Goal: Check status: Check status

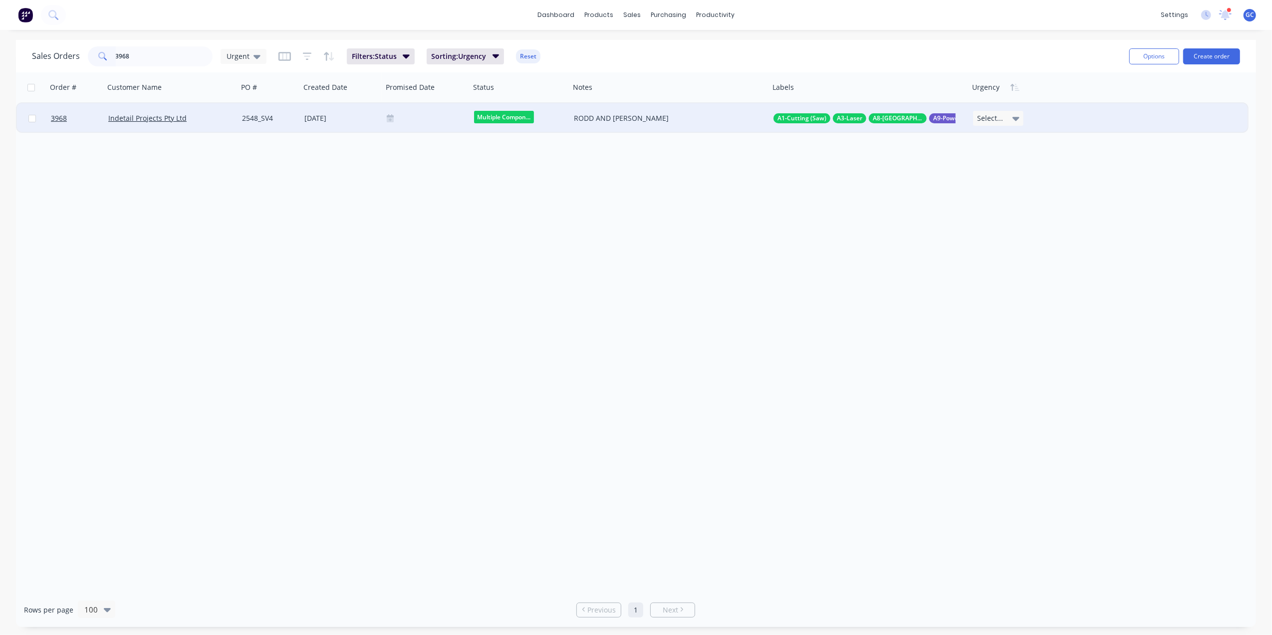
type input "3968"
click at [354, 117] on div "[DATE]" at bounding box center [341, 118] width 74 height 10
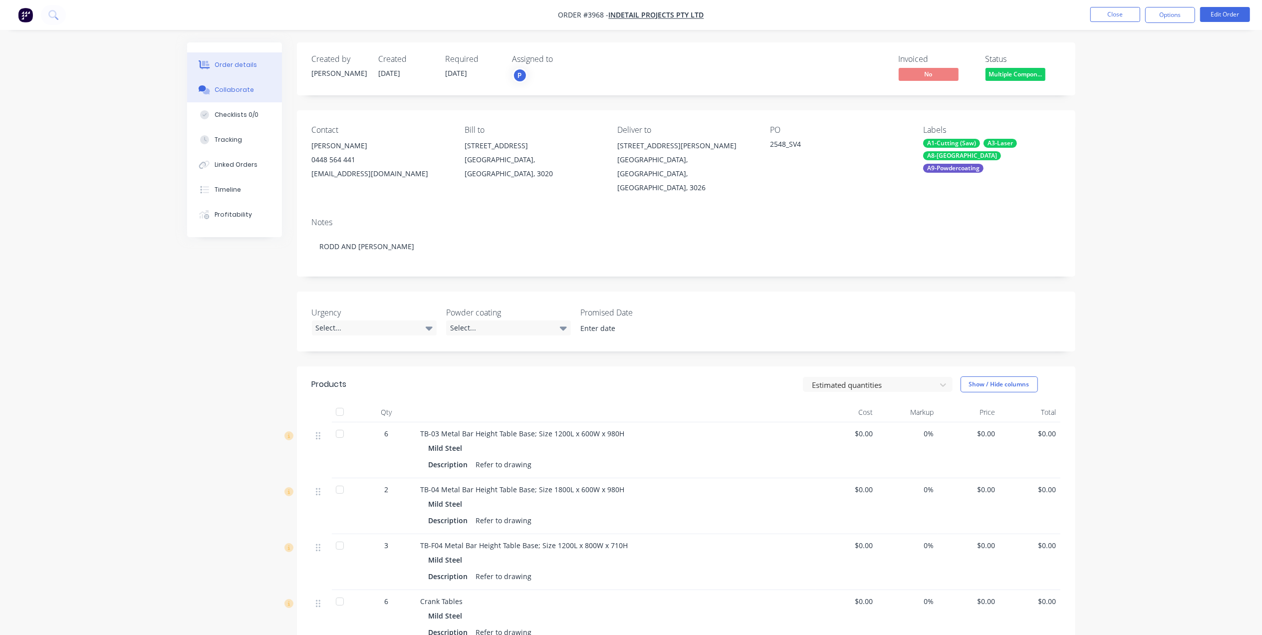
click at [268, 86] on button "Collaborate" at bounding box center [234, 89] width 95 height 25
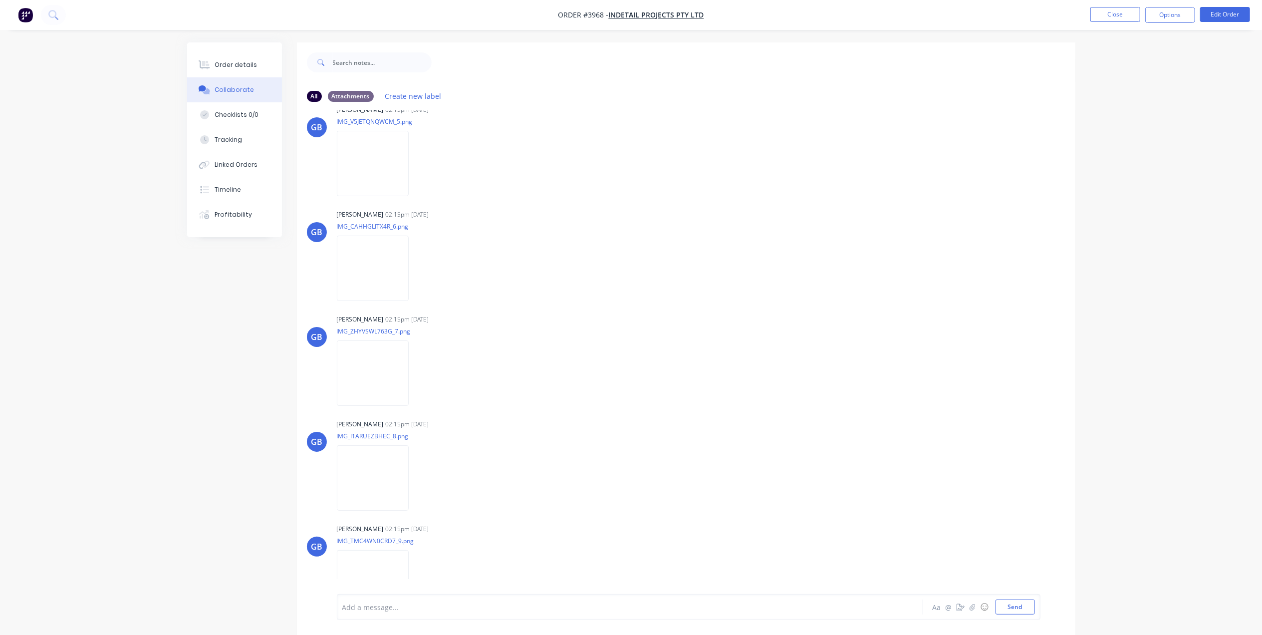
scroll to position [1397, 0]
click at [253, 49] on div "Order details Collaborate Checklists 0/0 Tracking Linked Orders Timeline Profit…" at bounding box center [234, 139] width 95 height 195
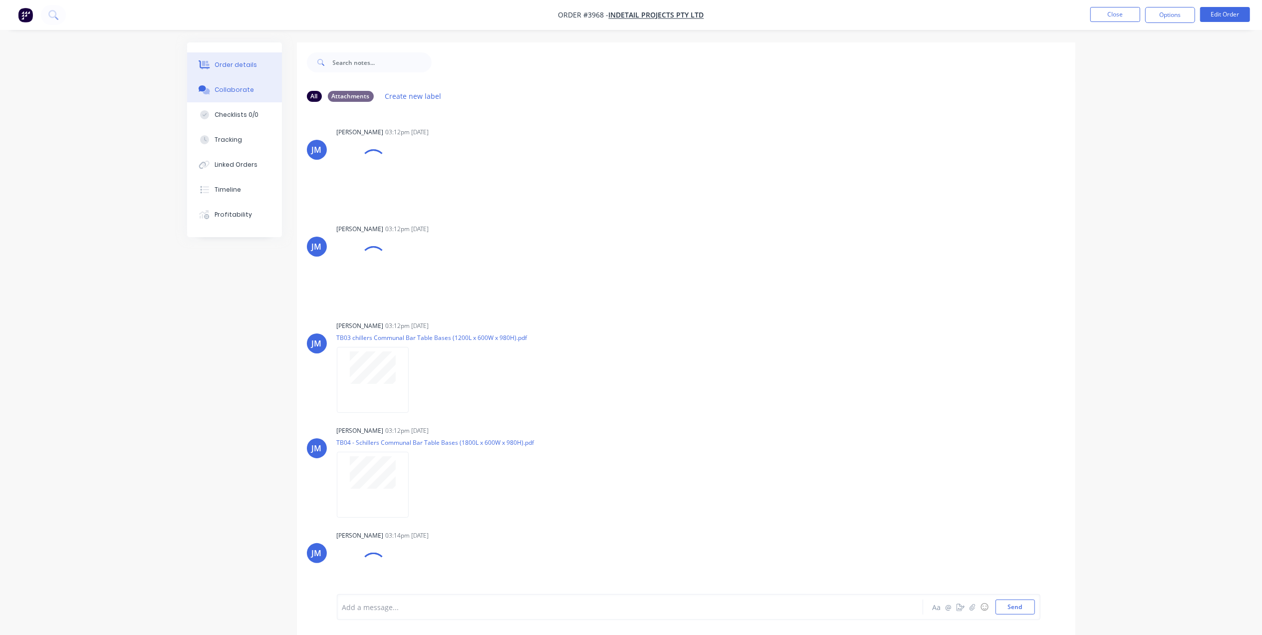
click at [246, 63] on div "Order details" at bounding box center [236, 64] width 42 height 9
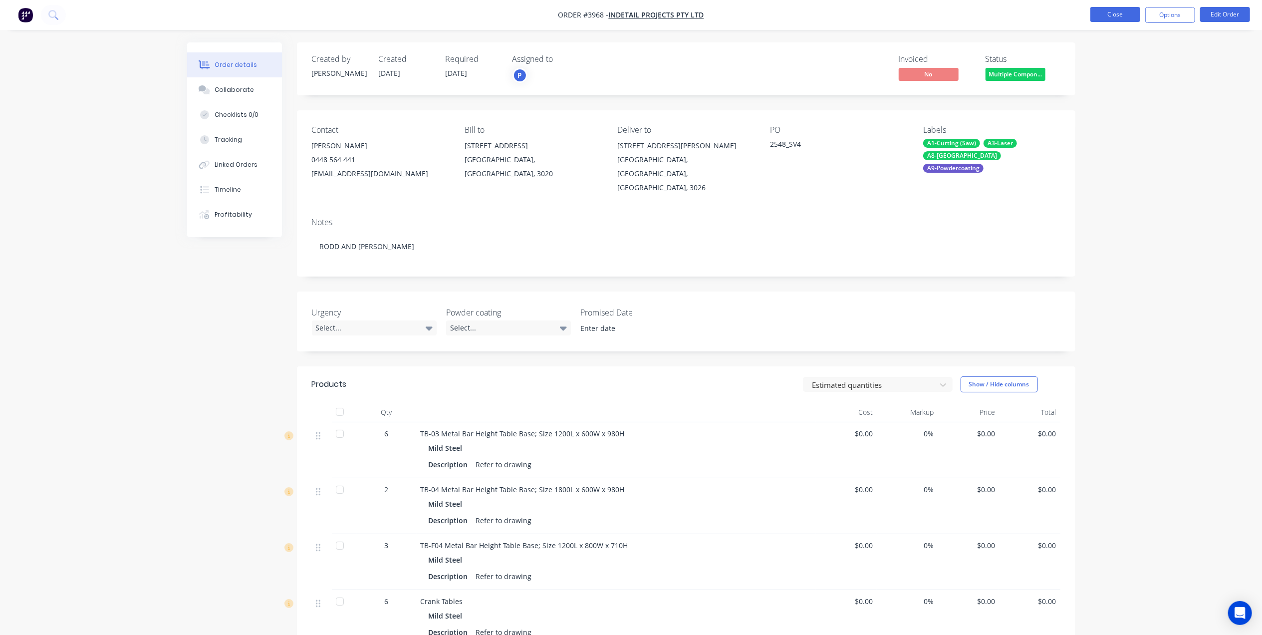
click at [1114, 12] on button "Close" at bounding box center [1115, 14] width 50 height 15
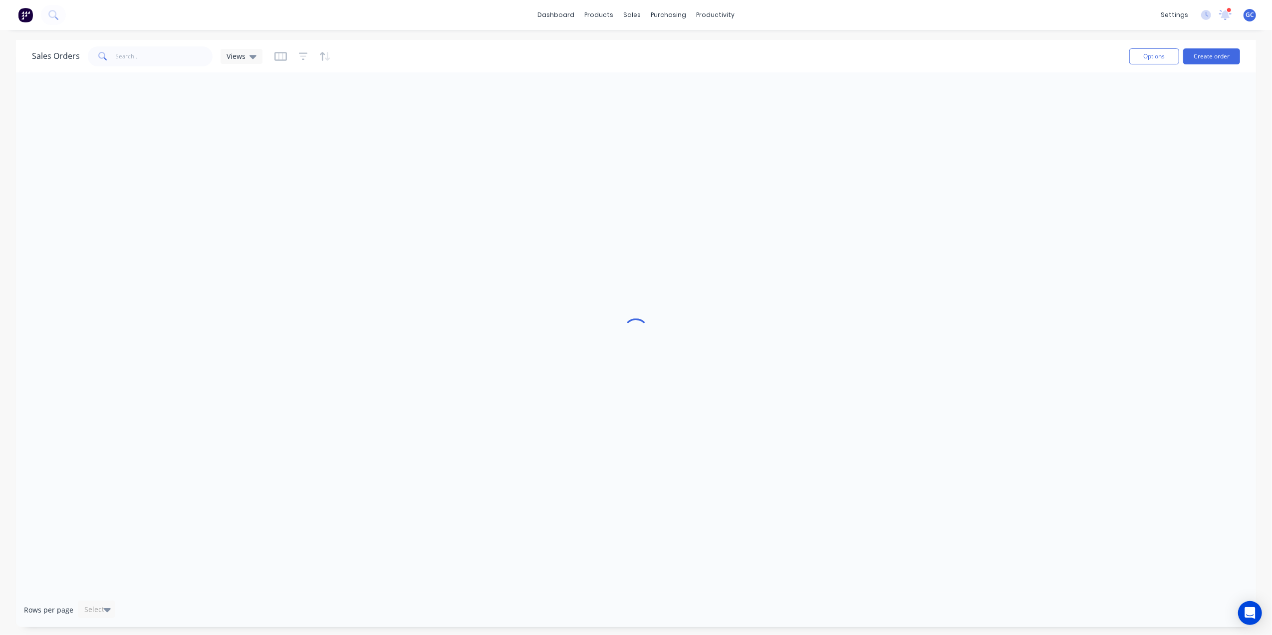
click at [160, 45] on div "Sales Orders Views" at bounding box center [576, 56] width 1089 height 24
click at [166, 56] on input "text" at bounding box center [164, 56] width 97 height 20
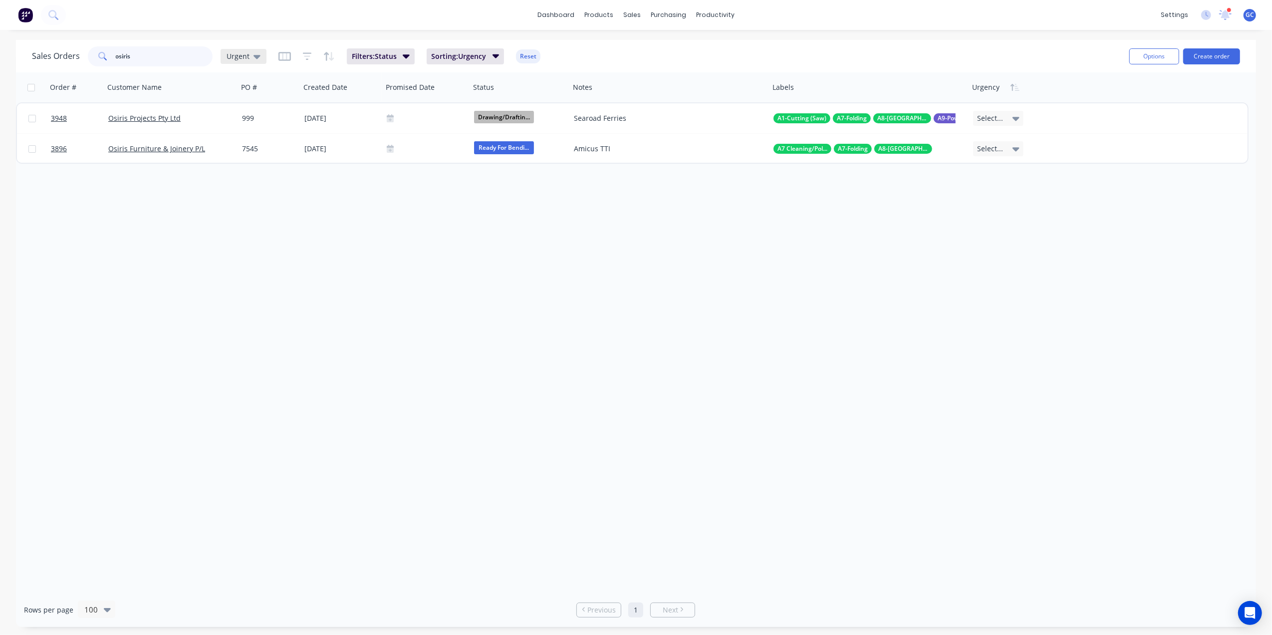
type input "osiris"
click at [236, 57] on span "Urgent" at bounding box center [237, 56] width 23 height 10
click at [241, 233] on div "Gino edit" at bounding box center [290, 240] width 134 height 20
click at [237, 242] on button "Gino" at bounding box center [280, 240] width 114 height 11
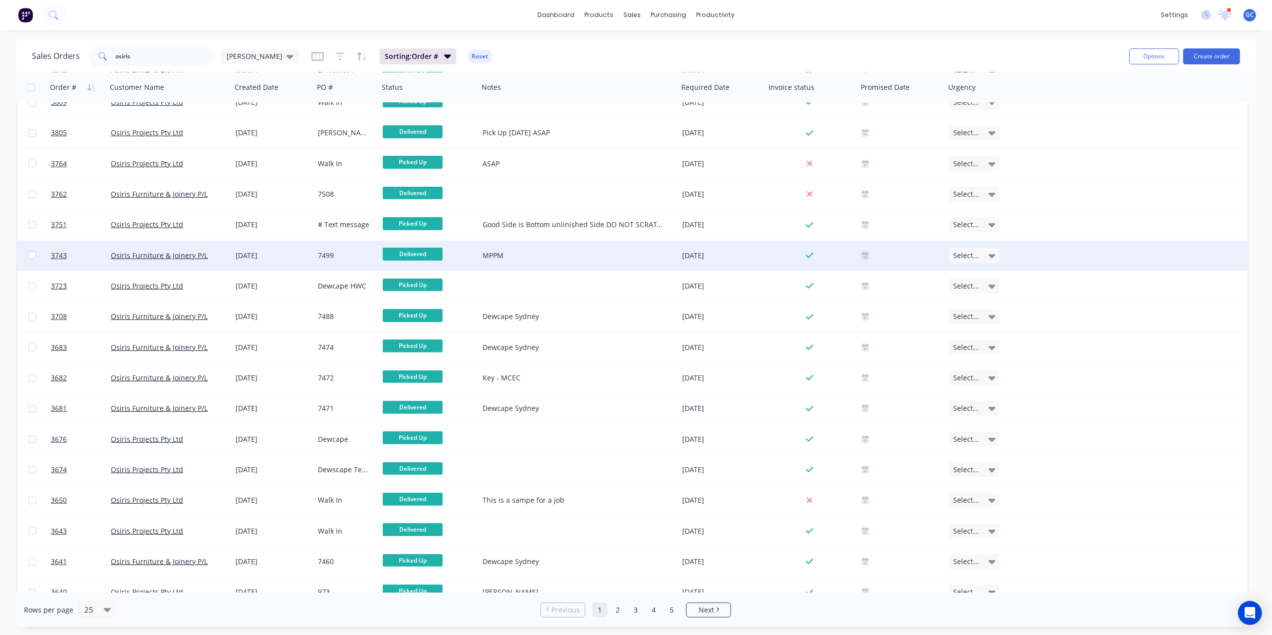
scroll to position [266, 0]
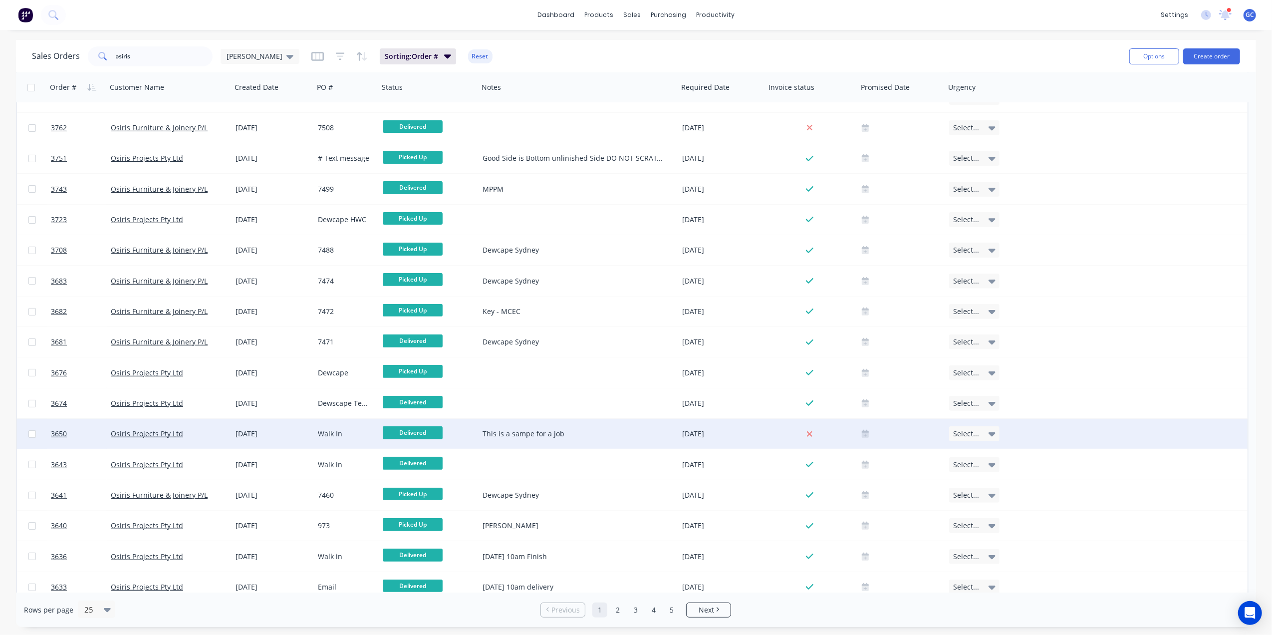
click at [553, 436] on div "This is a sampe for a job" at bounding box center [573, 434] width 182 height 10
click at [350, 432] on div "Walk In" at bounding box center [345, 434] width 54 height 10
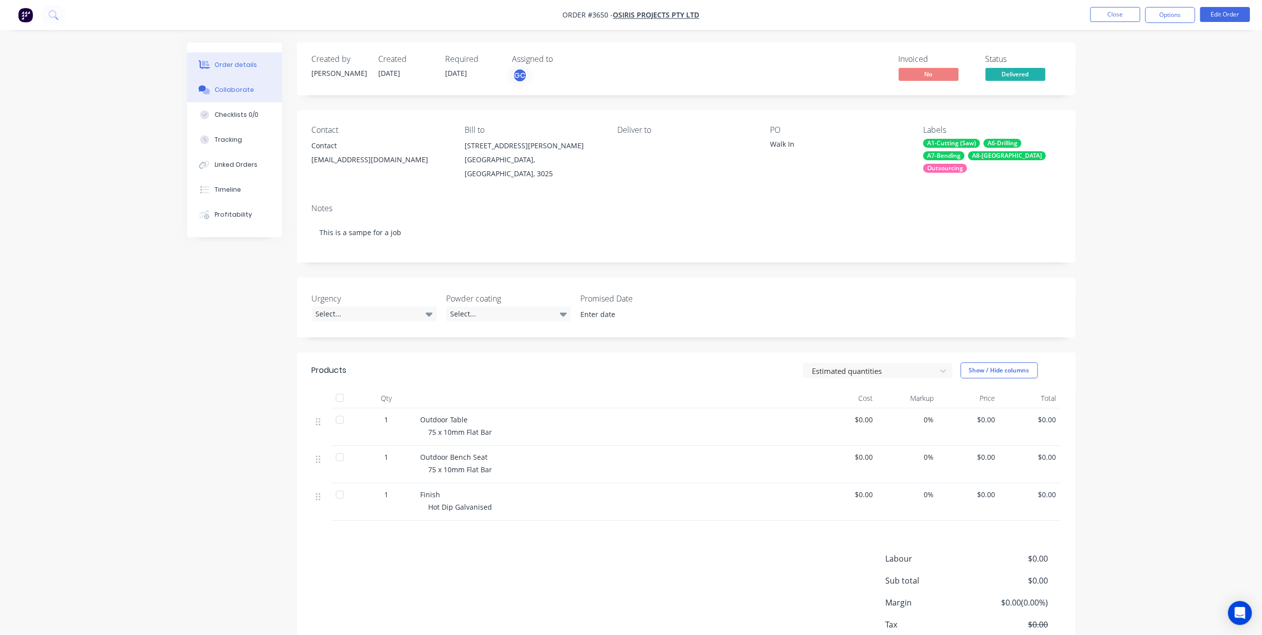
click at [248, 92] on div "Collaborate" at bounding box center [234, 89] width 39 height 9
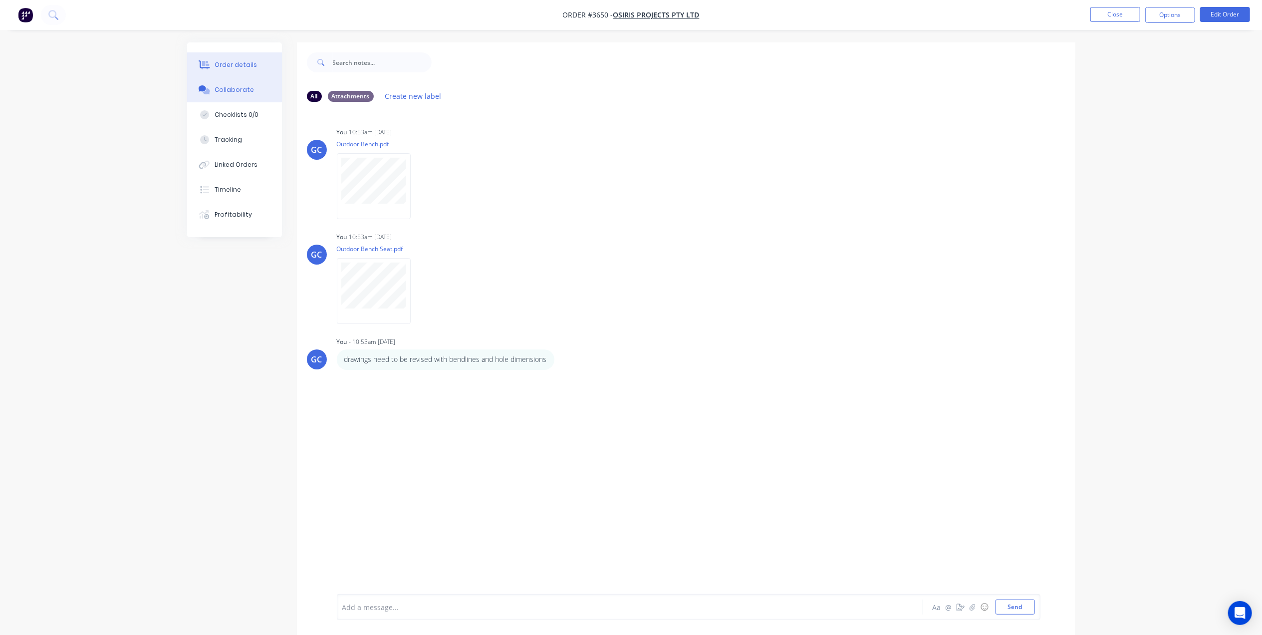
click at [246, 76] on button "Order details" at bounding box center [234, 64] width 95 height 25
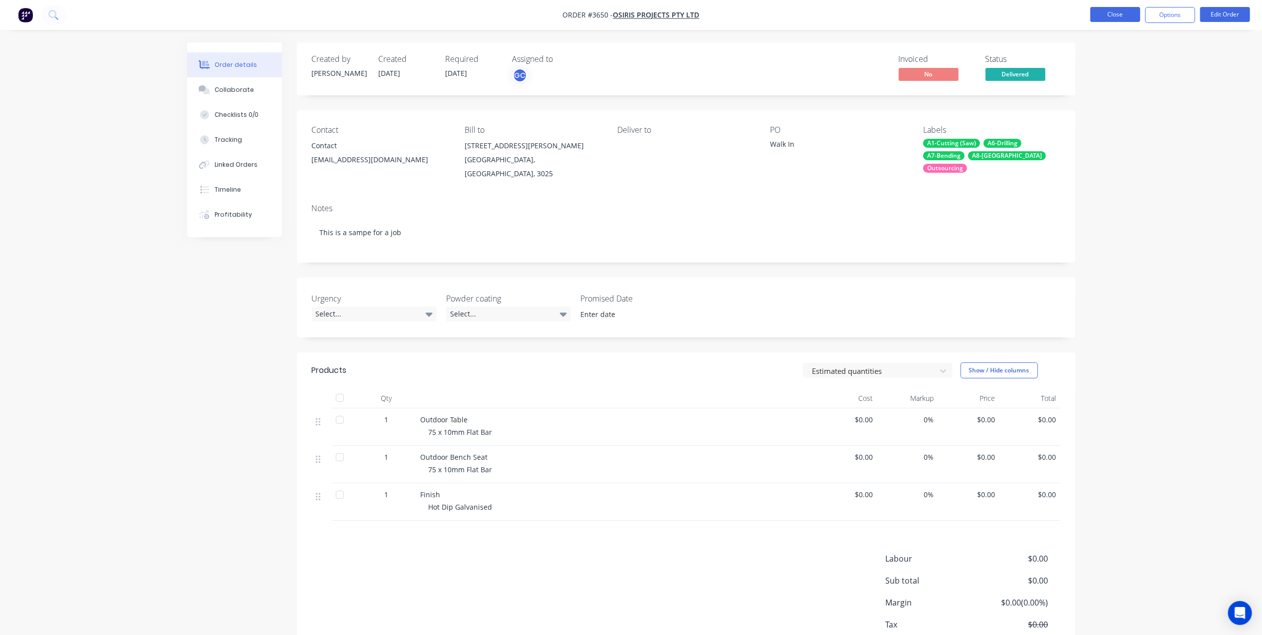
click at [1113, 13] on button "Close" at bounding box center [1115, 14] width 50 height 15
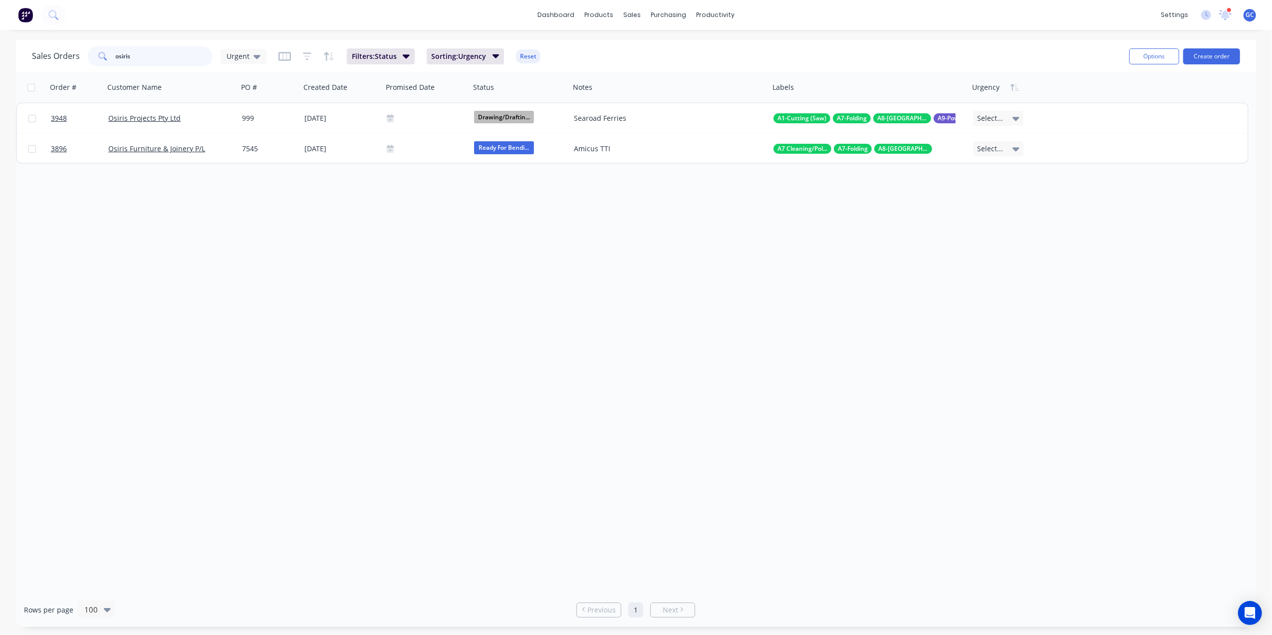
drag, startPoint x: 168, startPoint y: 60, endPoint x: 43, endPoint y: 62, distance: 124.7
click at [43, 62] on div "Sales Orders osiris Urgent" at bounding box center [149, 56] width 234 height 20
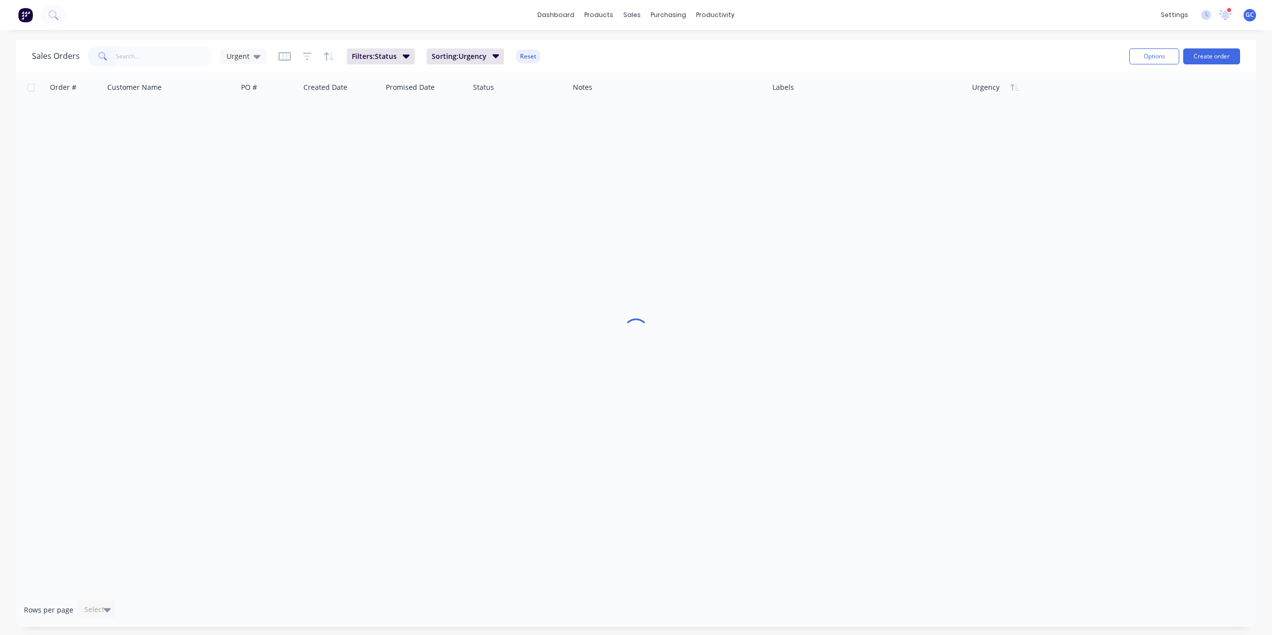
click at [181, 59] on input "text" at bounding box center [164, 56] width 97 height 20
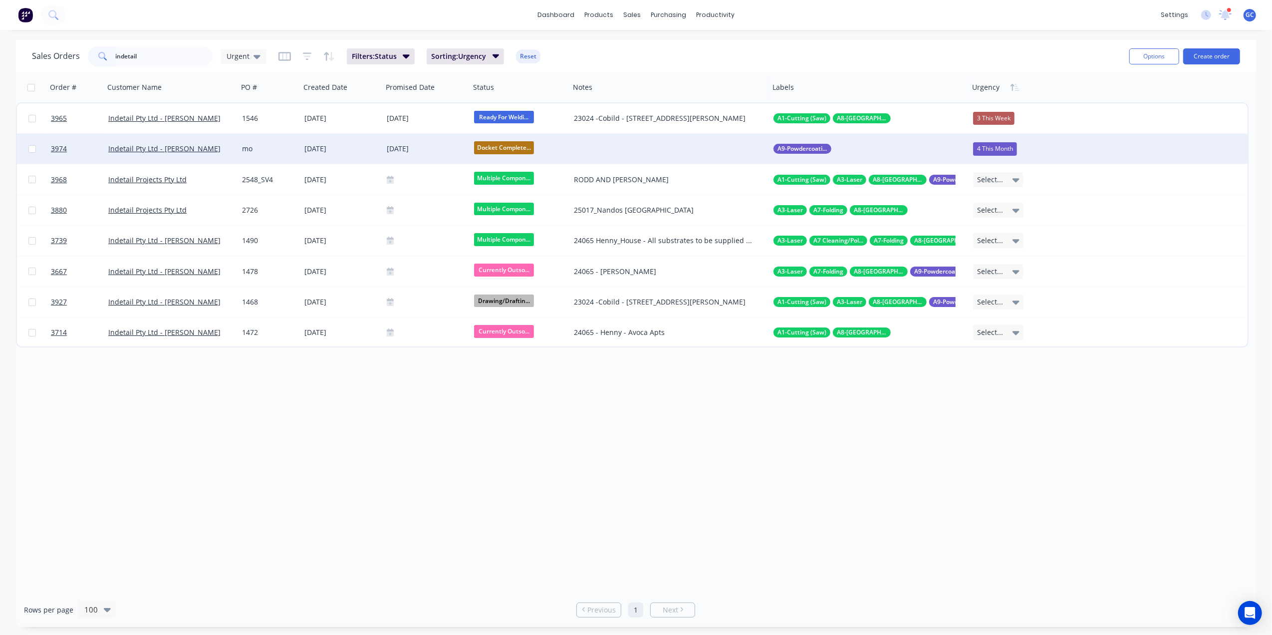
type input "indetail"
click at [579, 149] on div at bounding box center [670, 149] width 200 height 30
click at [350, 150] on div "[DATE]" at bounding box center [341, 149] width 74 height 10
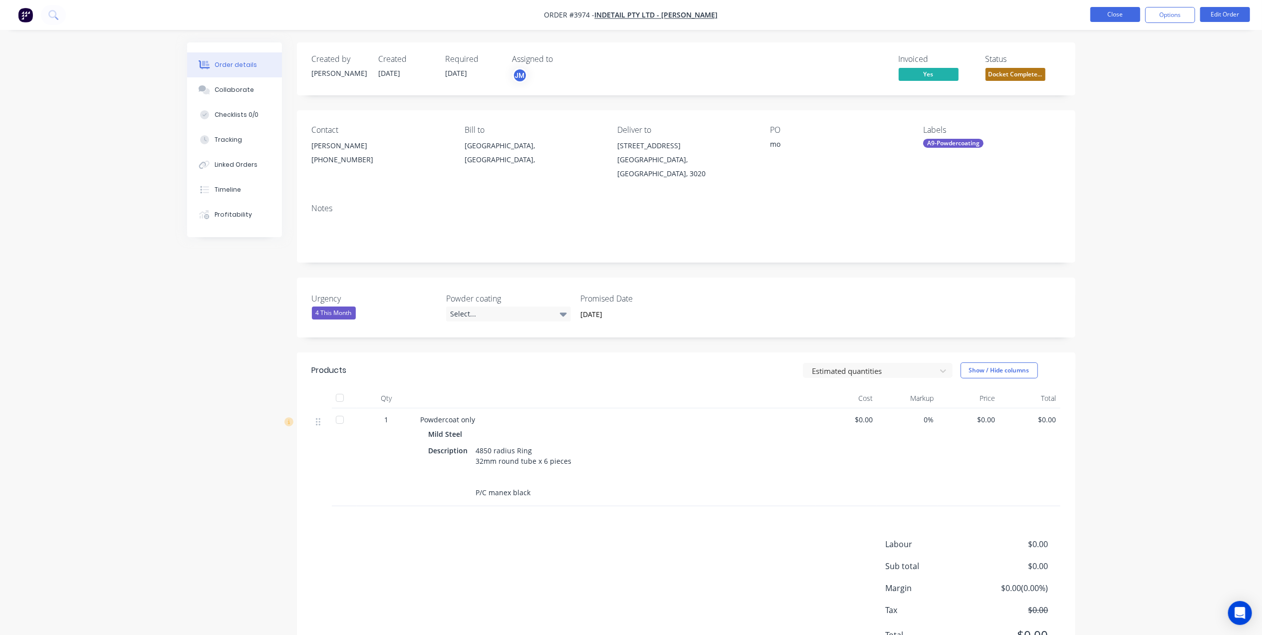
click at [1094, 8] on button "Close" at bounding box center [1115, 14] width 50 height 15
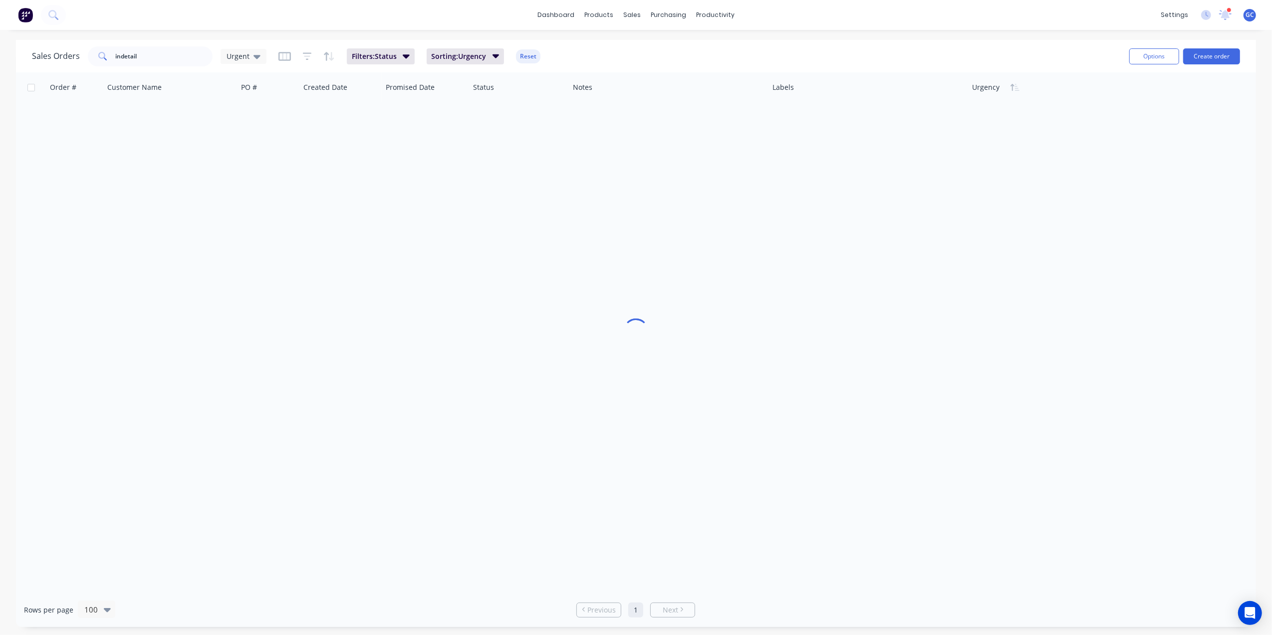
click at [390, 7] on div "dashboard products sales purchasing productivity dashboard products Product Cat…" at bounding box center [636, 15] width 1272 height 30
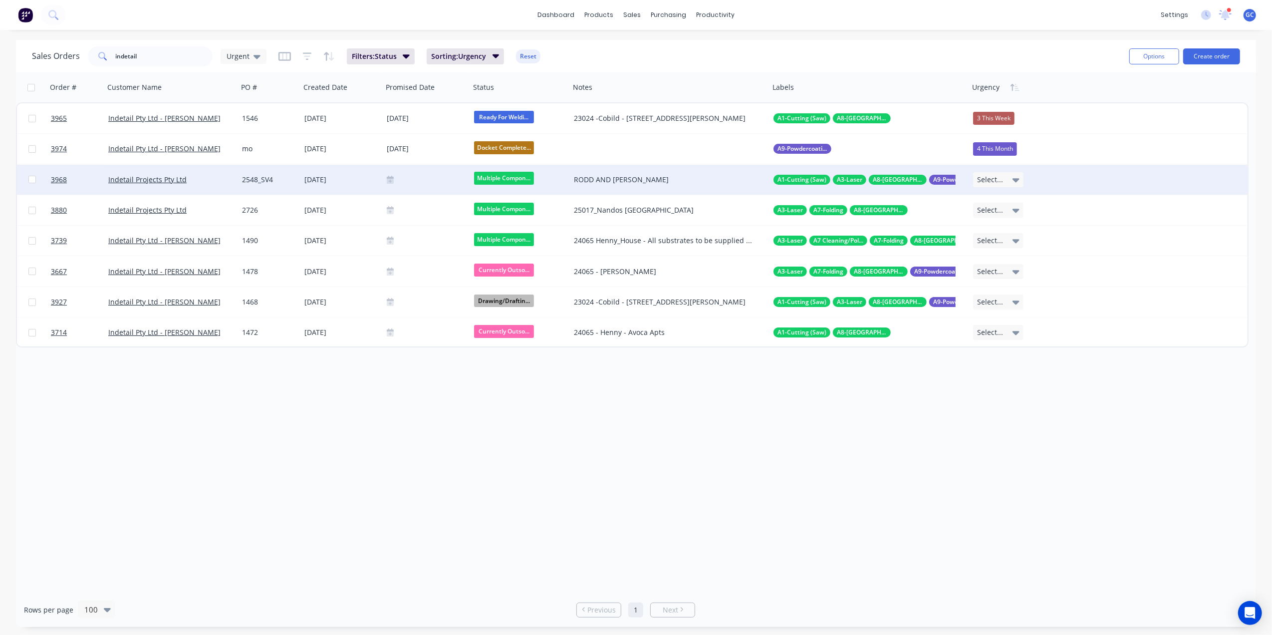
click at [403, 182] on div at bounding box center [426, 180] width 79 height 8
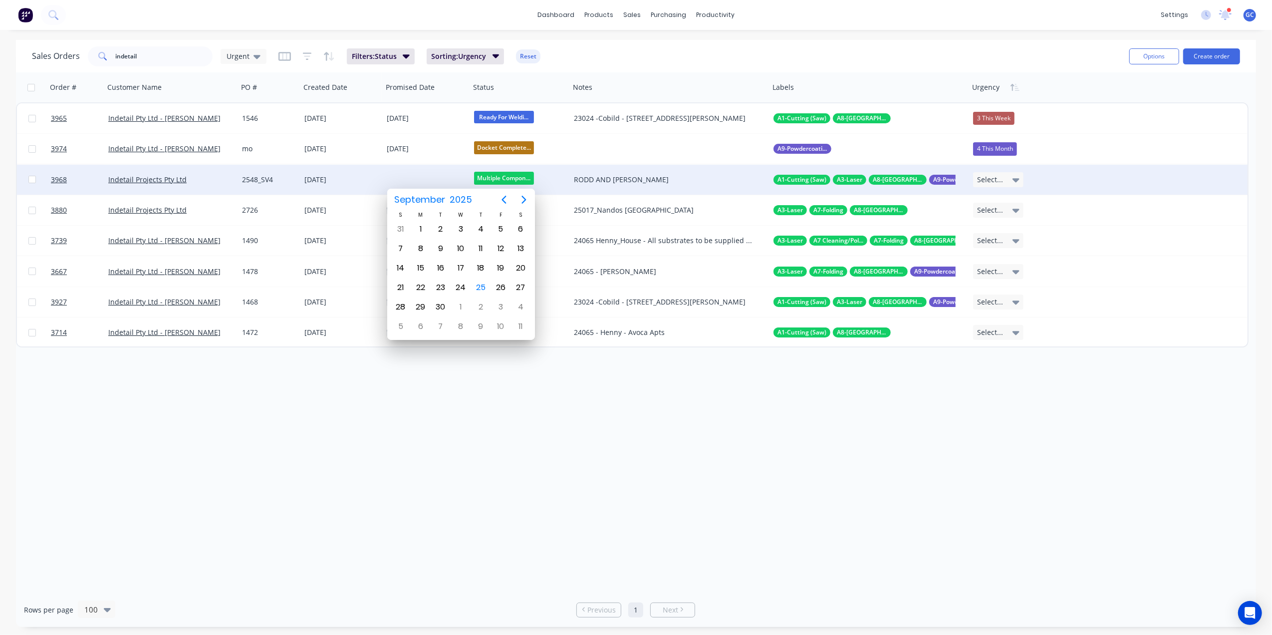
click at [365, 178] on div "[DATE]" at bounding box center [341, 180] width 74 height 10
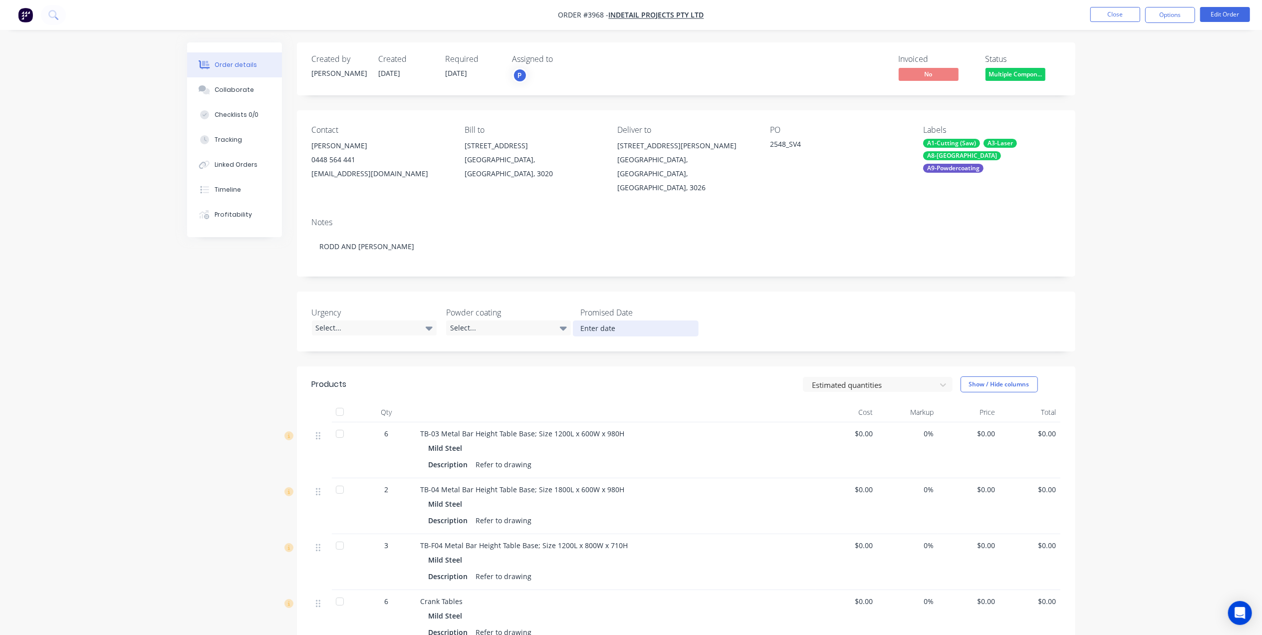
click at [612, 321] on input at bounding box center [635, 328] width 124 height 15
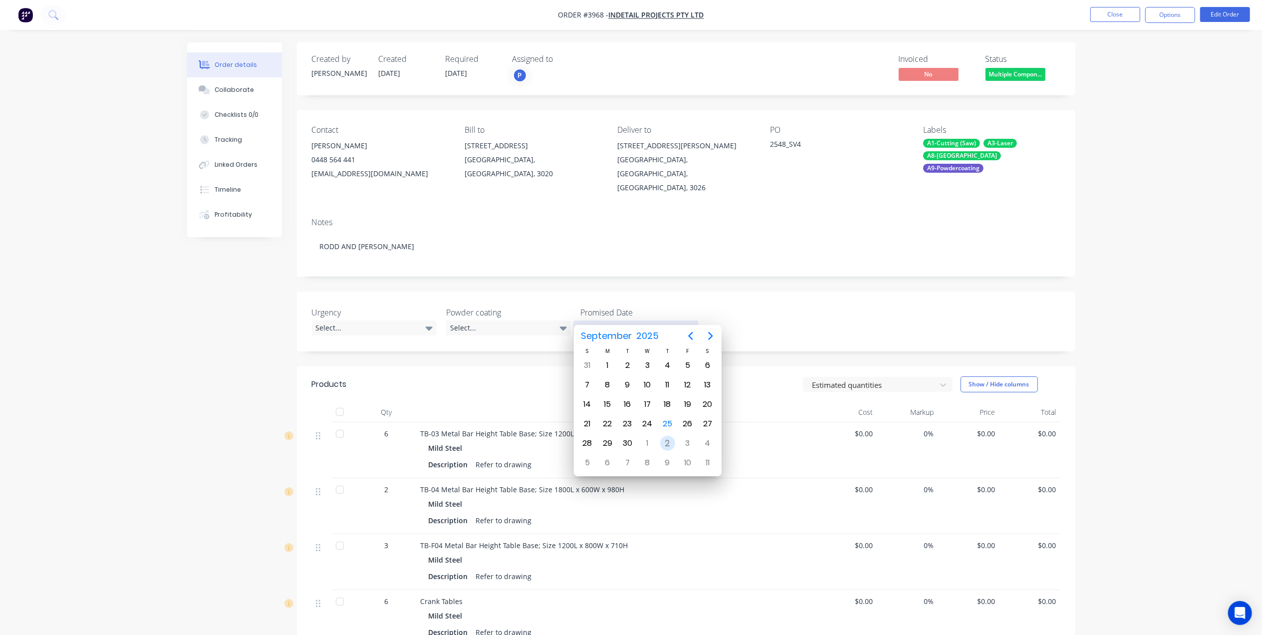
click at [668, 443] on div "2" at bounding box center [667, 443] width 15 height 15
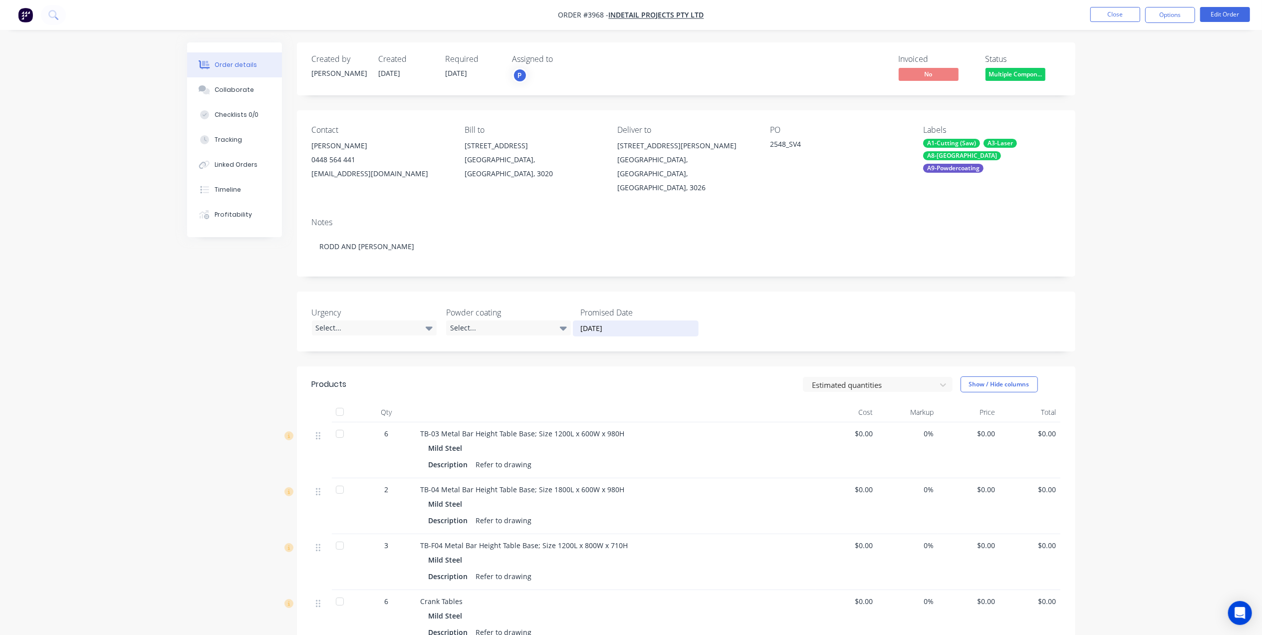
click at [603, 321] on input "02 October 2025" at bounding box center [635, 328] width 124 height 15
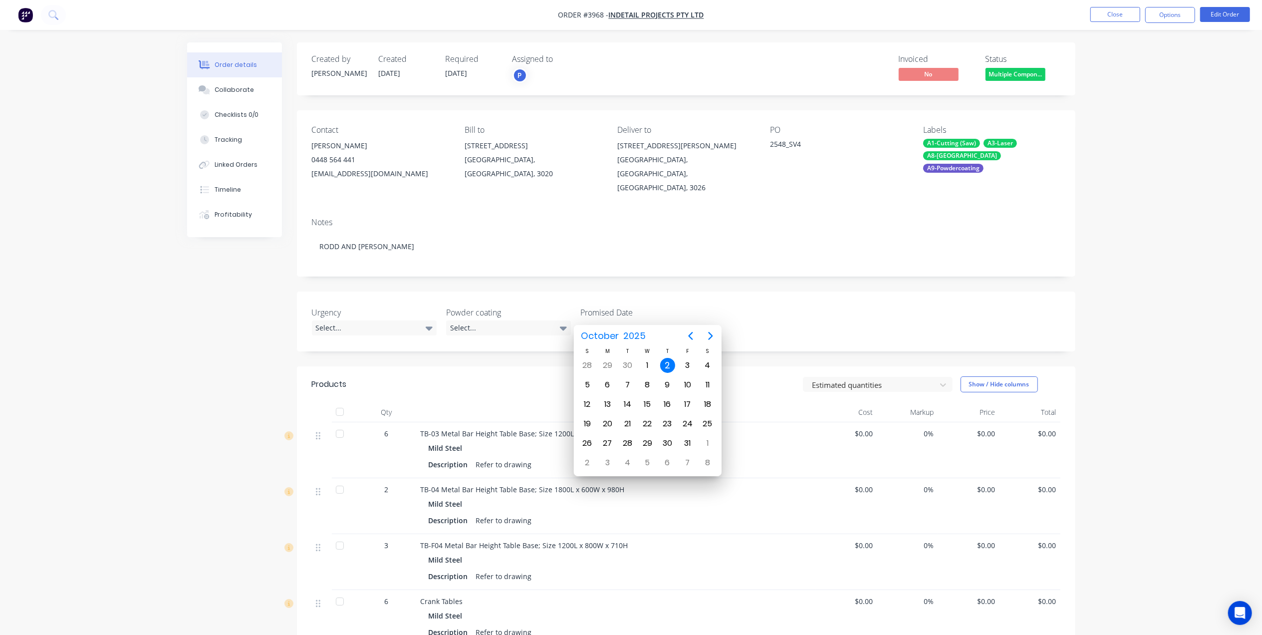
click at [667, 368] on div "2" at bounding box center [667, 365] width 15 height 15
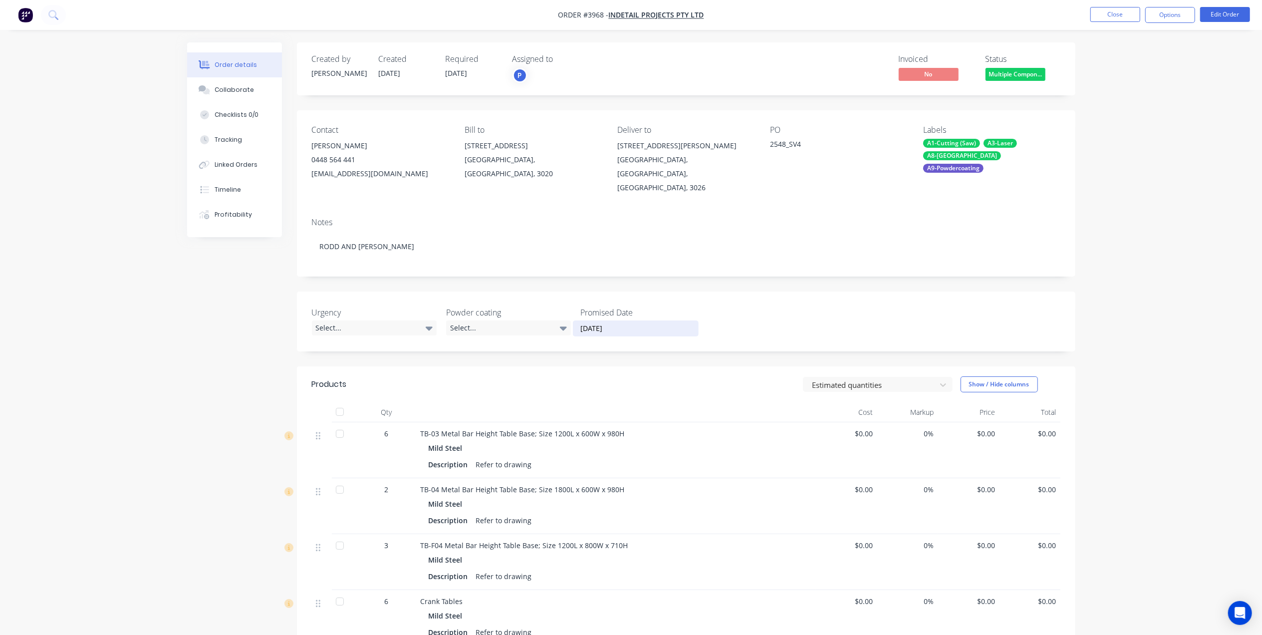
click at [796, 218] on div "Notes" at bounding box center [686, 222] width 748 height 9
click at [622, 320] on label "02 October 2025" at bounding box center [635, 328] width 125 height 16
click at [622, 321] on input "02 October 2025" at bounding box center [635, 328] width 124 height 15
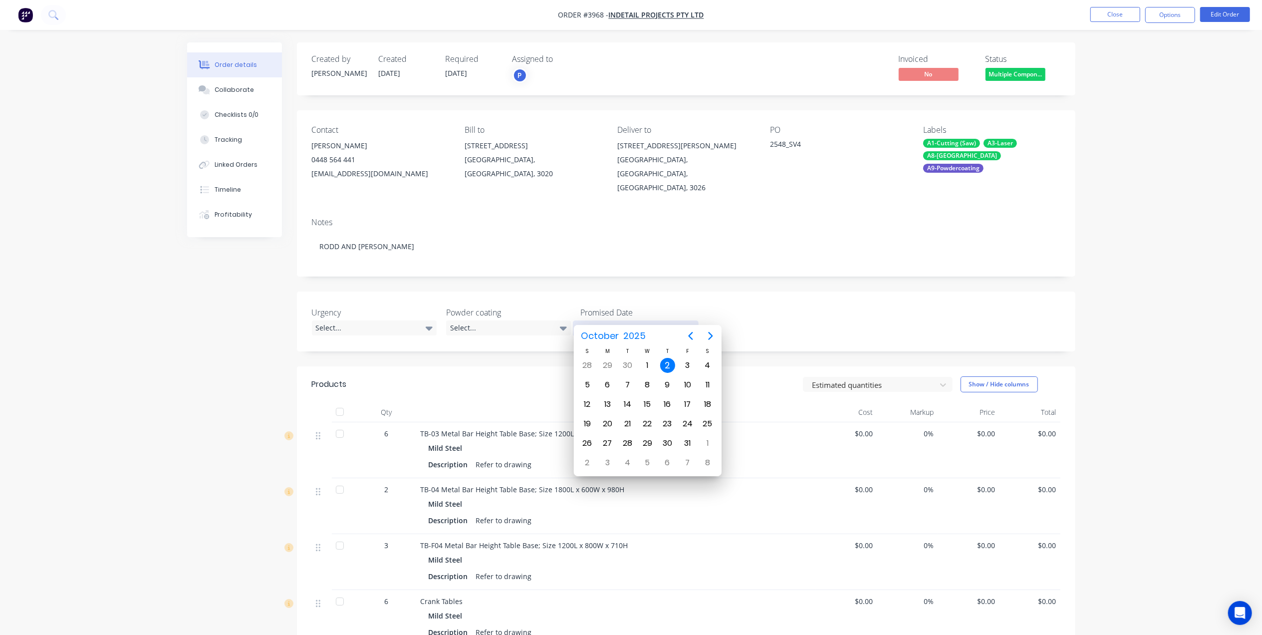
click at [615, 321] on input "02 October 2025" at bounding box center [635, 328] width 124 height 15
click at [627, 369] on div "30" at bounding box center [627, 365] width 15 height 15
type input "[DATE]"
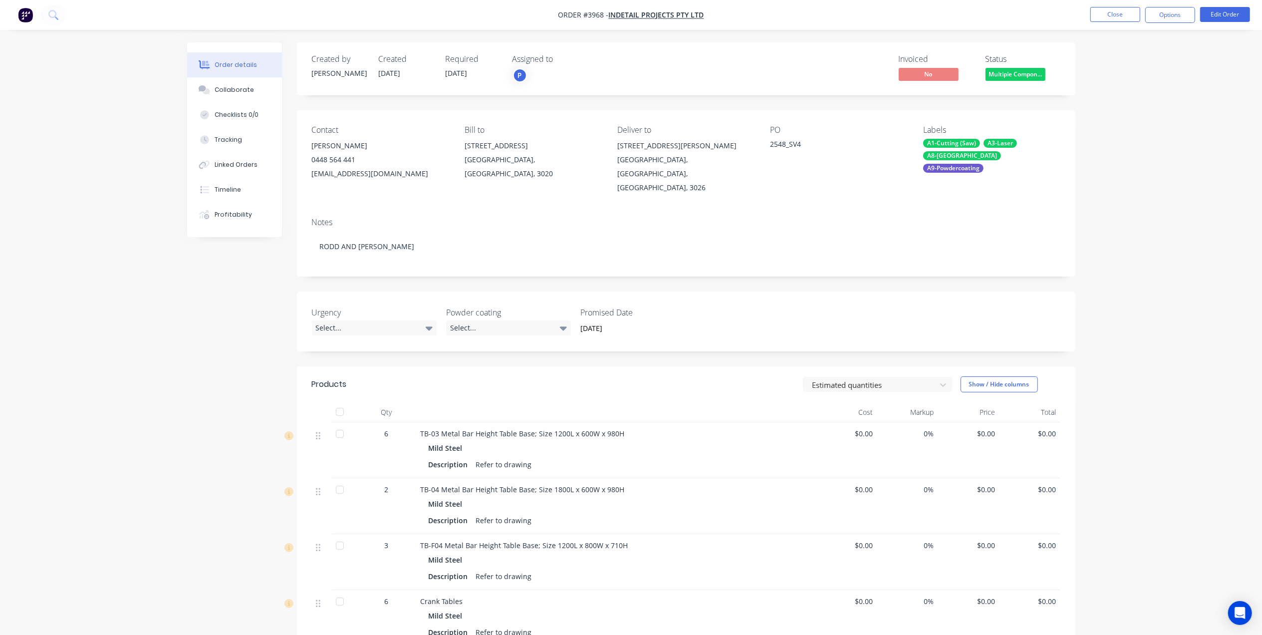
click at [689, 218] on div "Notes" at bounding box center [686, 222] width 748 height 9
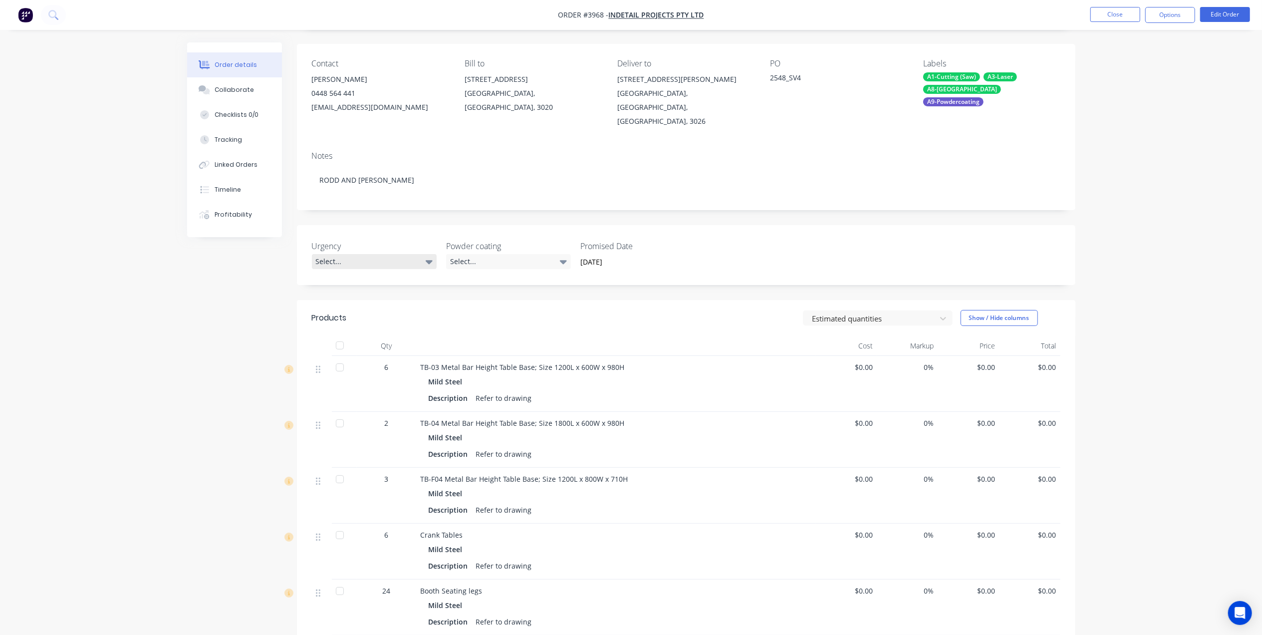
click at [408, 254] on div "Select..." at bounding box center [374, 261] width 125 height 15
click at [346, 290] on div "3 This Week" at bounding box center [339, 289] width 41 height 13
click at [487, 254] on div "Select..." at bounding box center [508, 261] width 125 height 15
click at [464, 284] on div "Black" at bounding box center [464, 289] width 23 height 13
click at [434, 254] on div "3 This Week" at bounding box center [374, 260] width 125 height 13
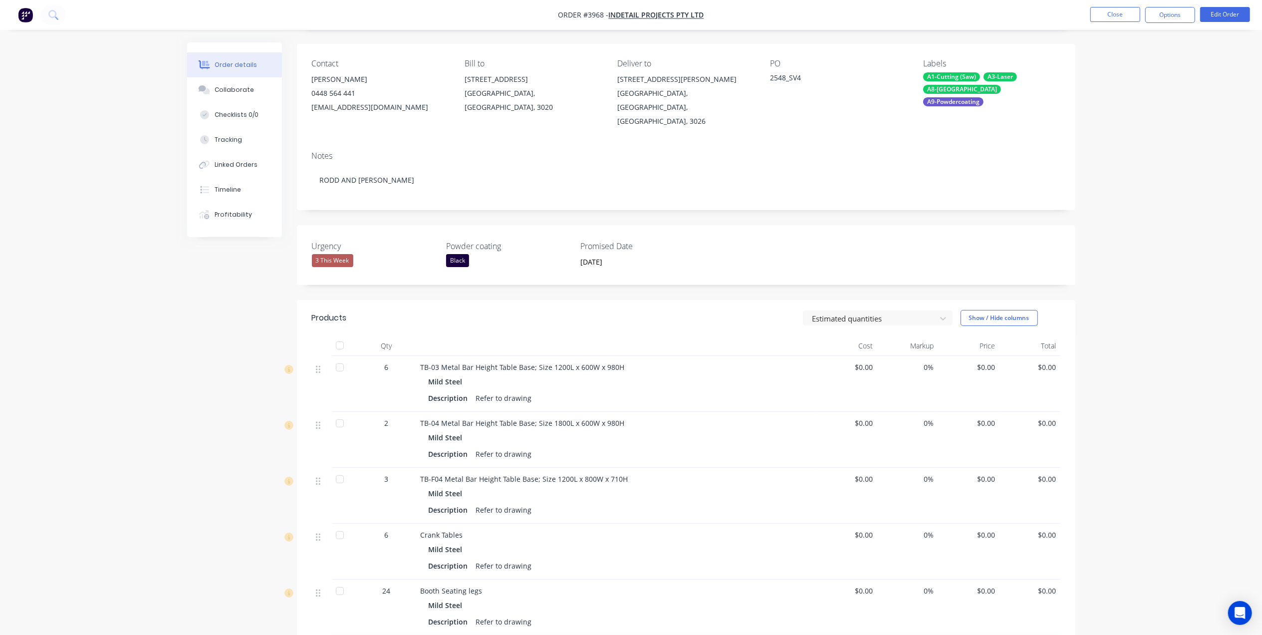
click at [453, 254] on div "Black" at bounding box center [457, 260] width 23 height 13
click at [466, 270] on div "None" at bounding box center [462, 268] width 18 height 10
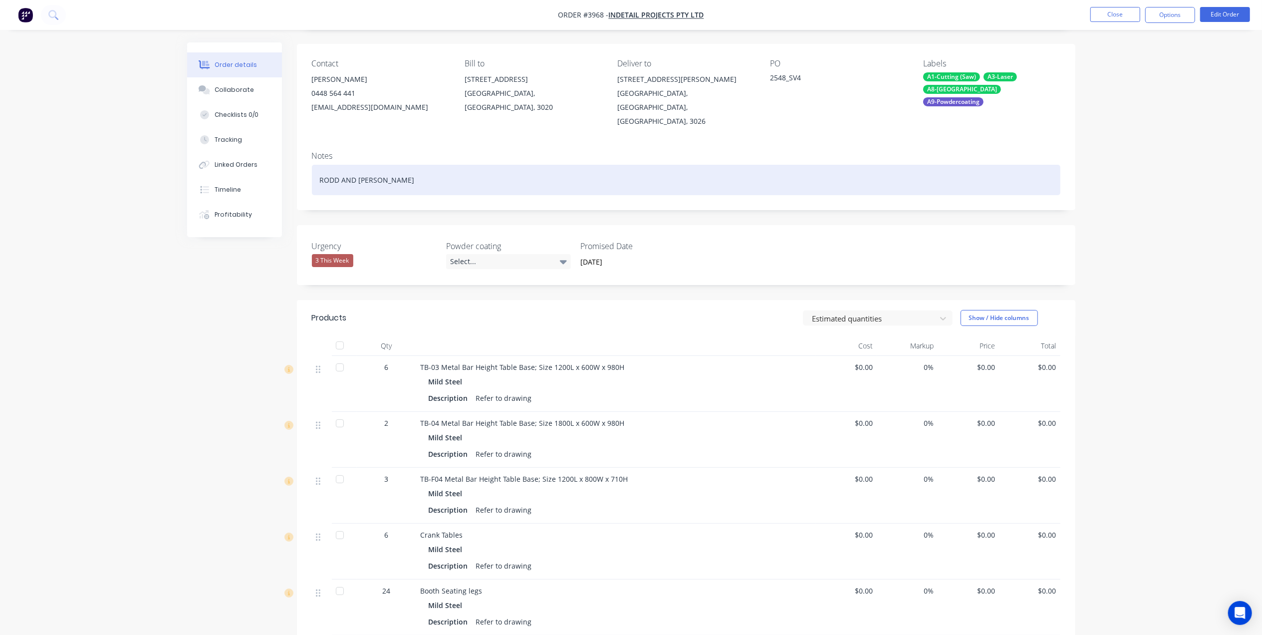
click at [537, 166] on div "RODD AND [PERSON_NAME]" at bounding box center [686, 180] width 748 height 30
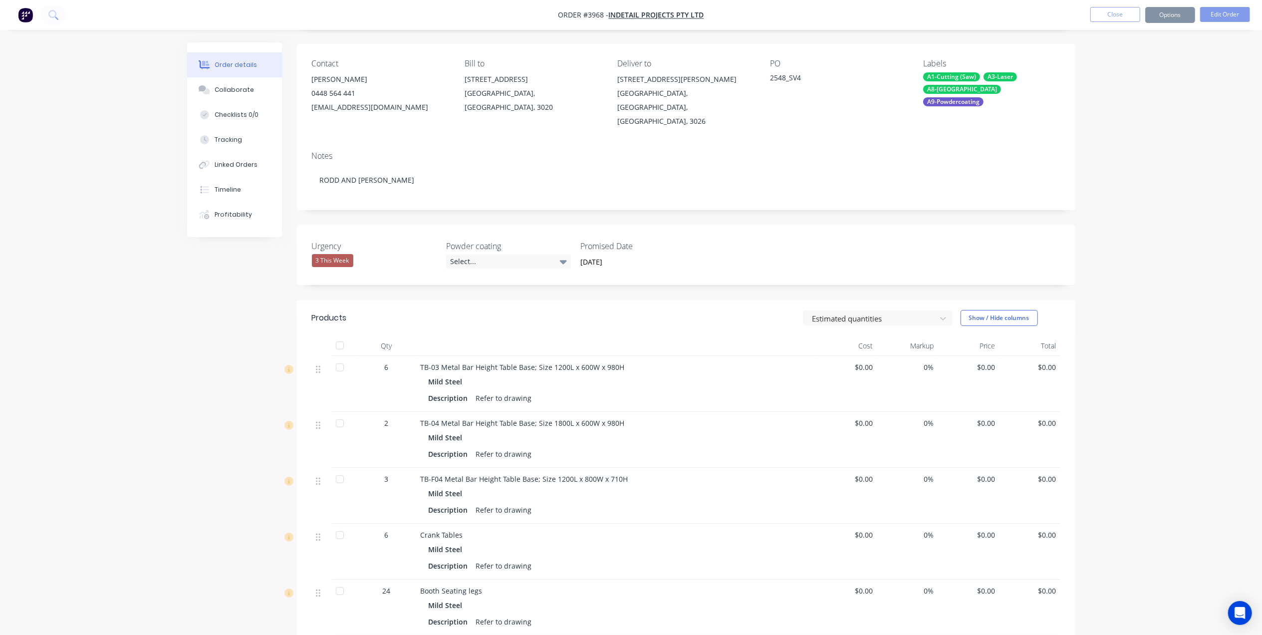
click at [694, 300] on header "Products Estimated quantities Show / Hide columns" at bounding box center [686, 318] width 778 height 36
click at [861, 312] on div at bounding box center [871, 318] width 120 height 12
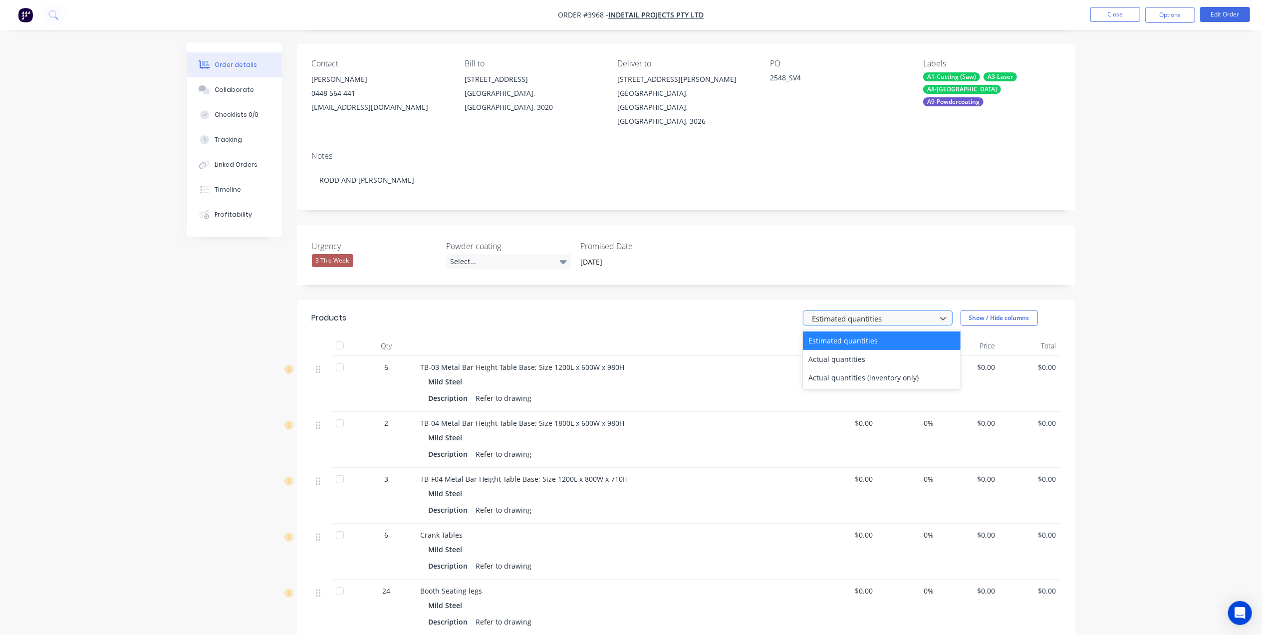
click at [861, 312] on div at bounding box center [871, 318] width 120 height 12
click at [695, 310] on div "Estimated quantities Show / Hide columns" at bounding box center [764, 318] width 589 height 16
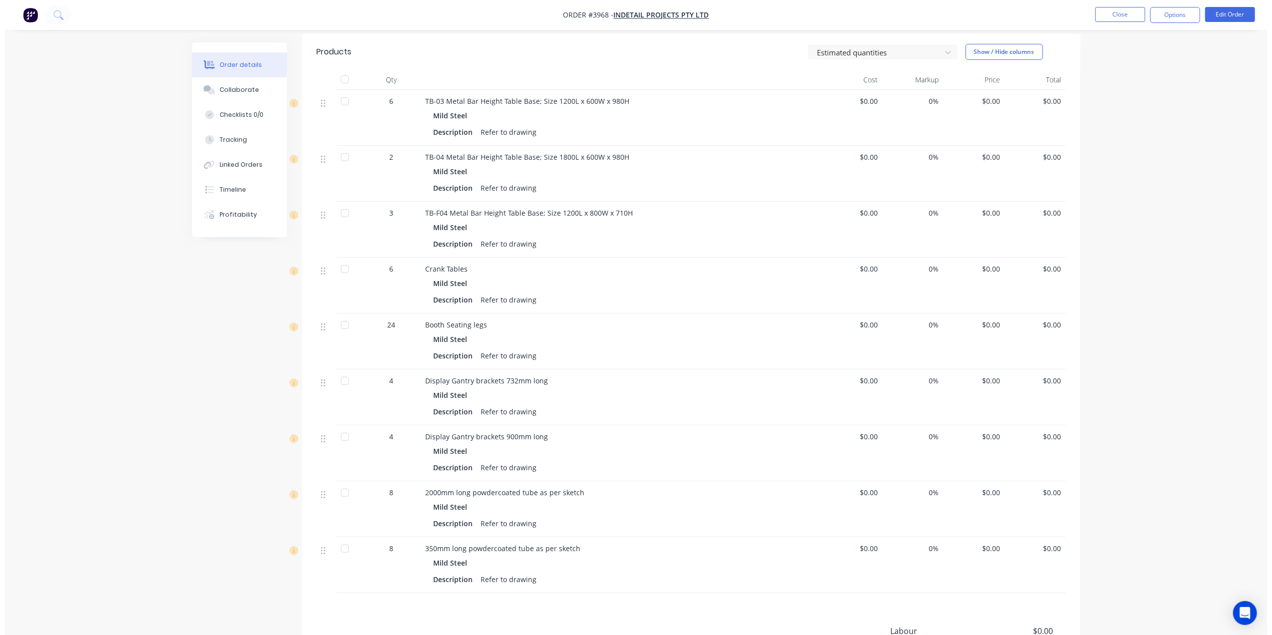
scroll to position [0, 0]
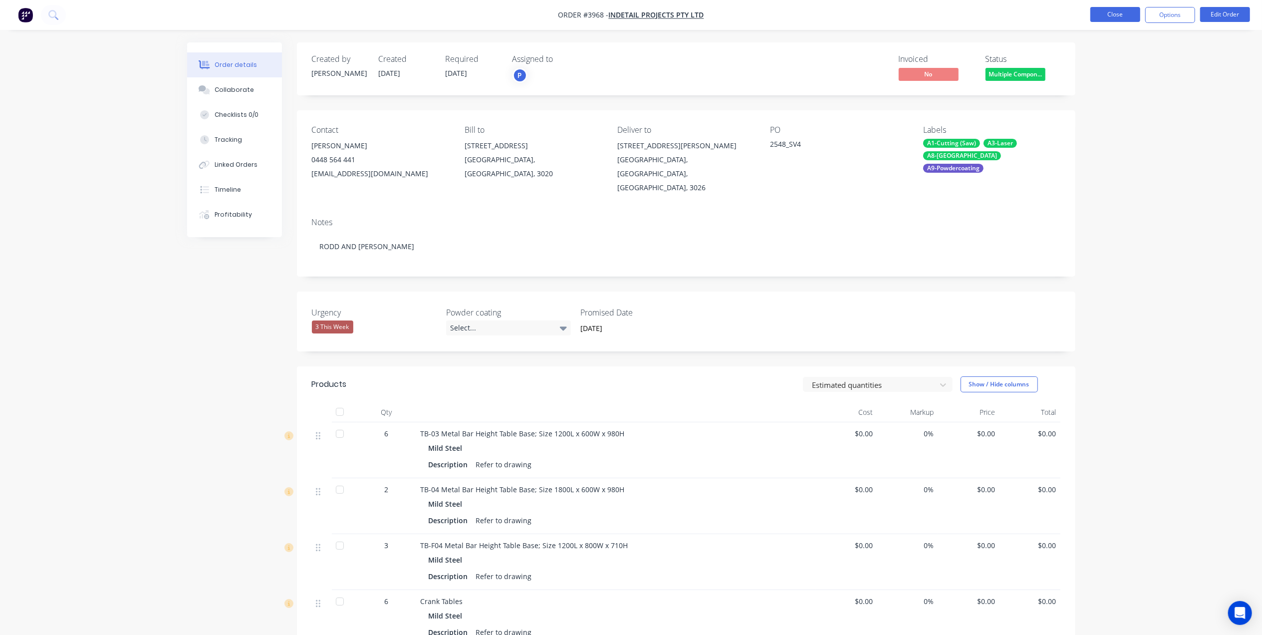
click at [1124, 10] on button "Close" at bounding box center [1115, 14] width 50 height 15
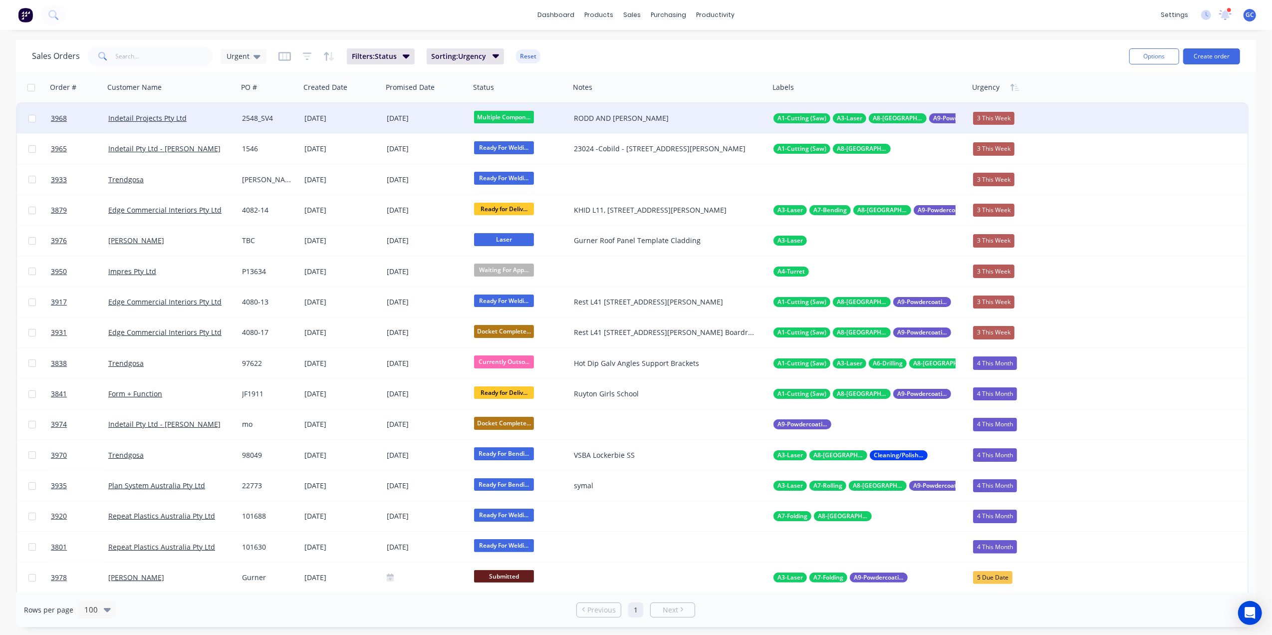
click at [288, 116] on div "2548_SV4" at bounding box center [268, 118] width 52 height 10
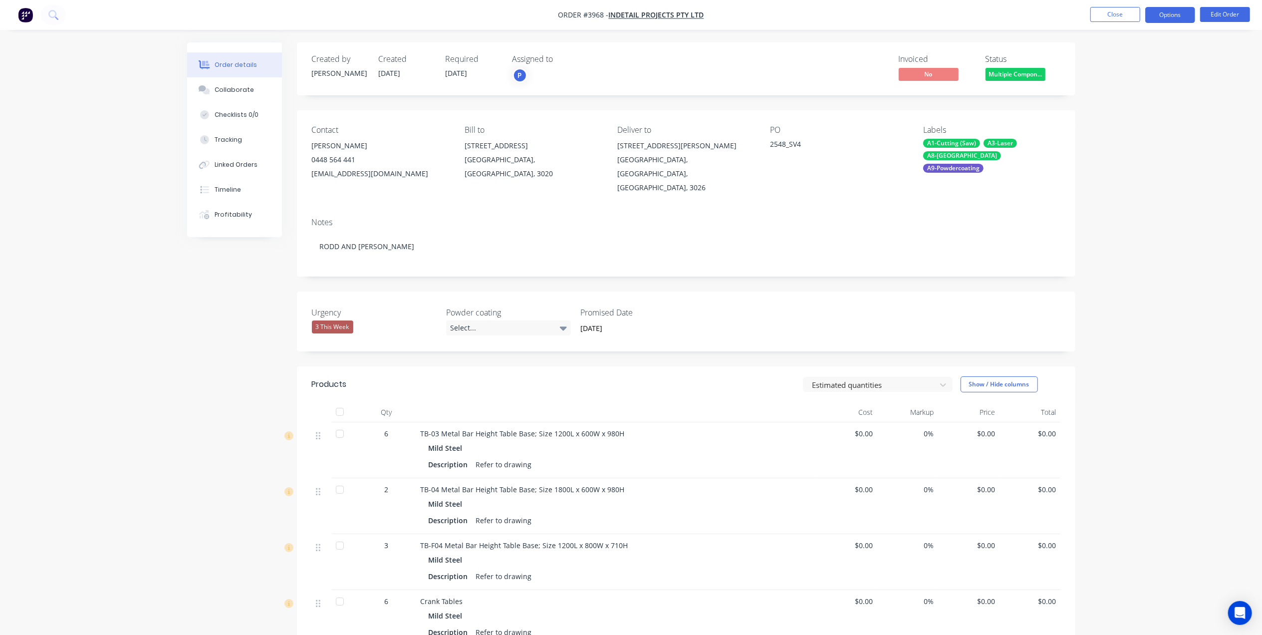
click at [1159, 17] on button "Options" at bounding box center [1170, 15] width 50 height 16
click at [1142, 117] on div "Work Order" at bounding box center [1140, 120] width 92 height 14
click at [1134, 100] on div "Without pricing" at bounding box center [1140, 100] width 92 height 14
click at [1116, 10] on button "Close" at bounding box center [1115, 14] width 50 height 15
